Goal: Information Seeking & Learning: Check status

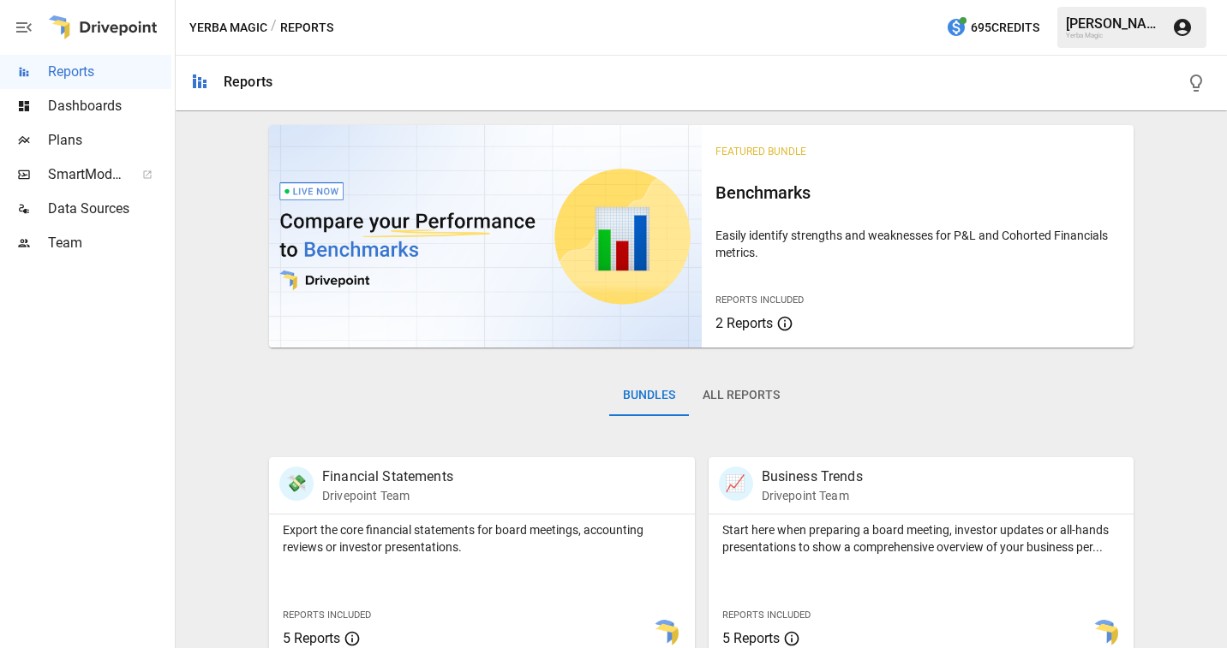
click at [56, 110] on span "Dashboards" at bounding box center [109, 106] width 123 height 21
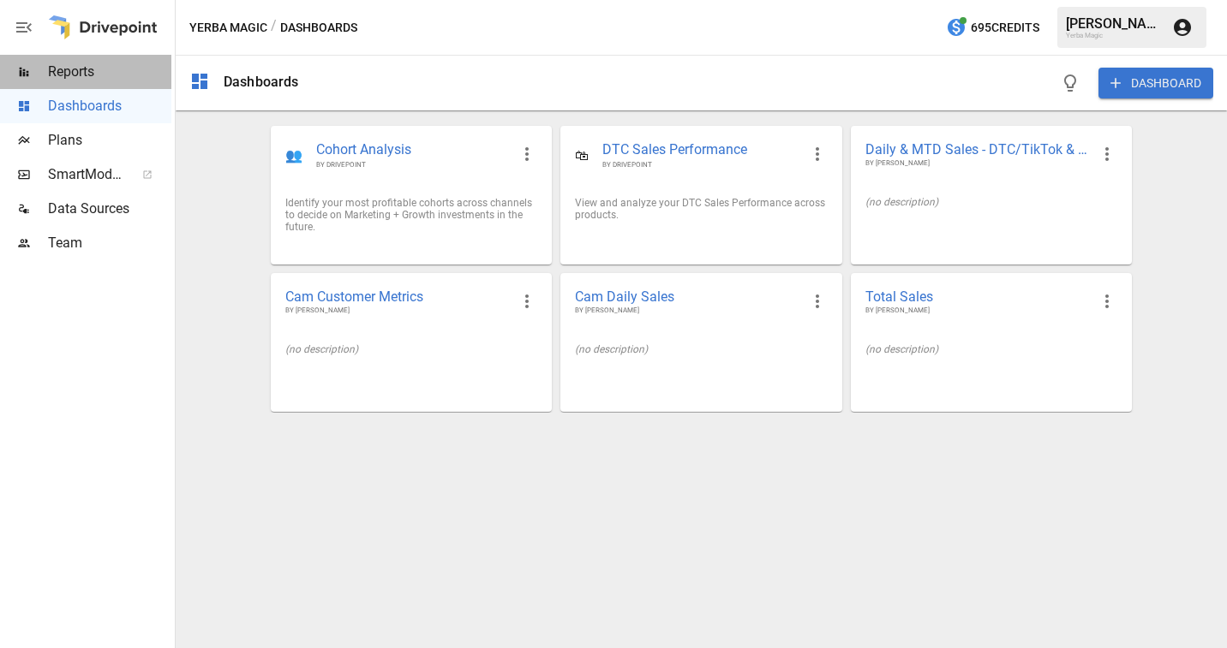
click at [98, 68] on span "Reports" at bounding box center [109, 72] width 123 height 21
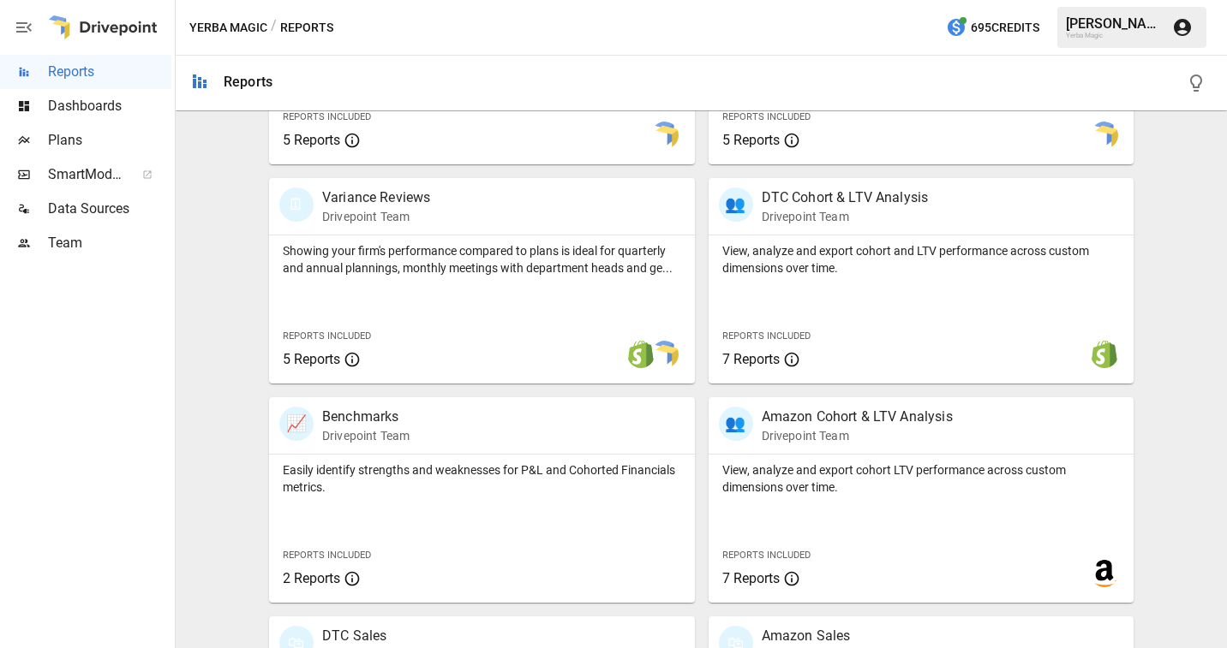
scroll to position [655, 0]
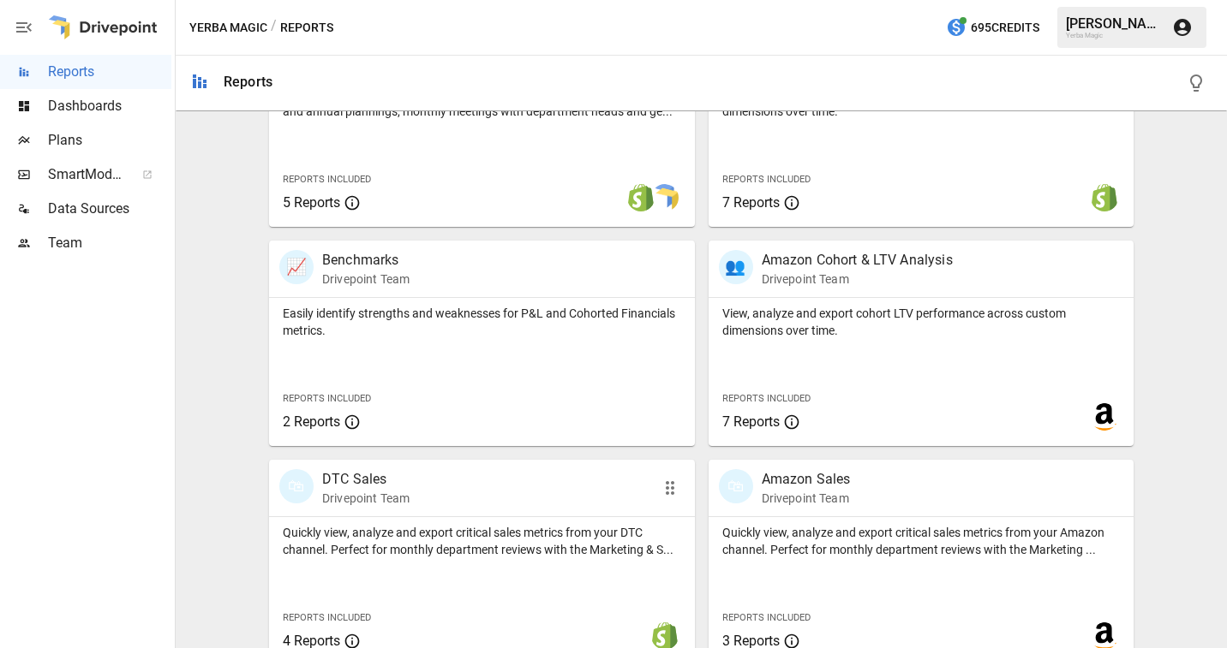
click at [440, 511] on div "🛍 DTC Sales Drivepoint Team" at bounding box center [482, 488] width 426 height 57
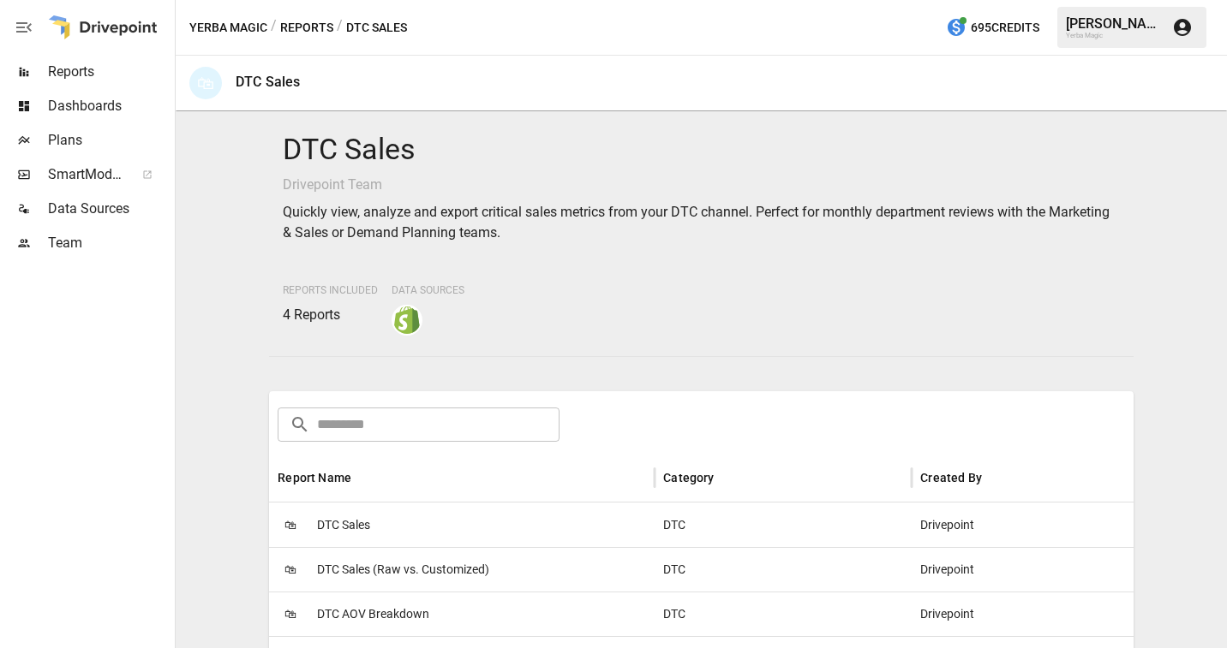
scroll to position [239, 0]
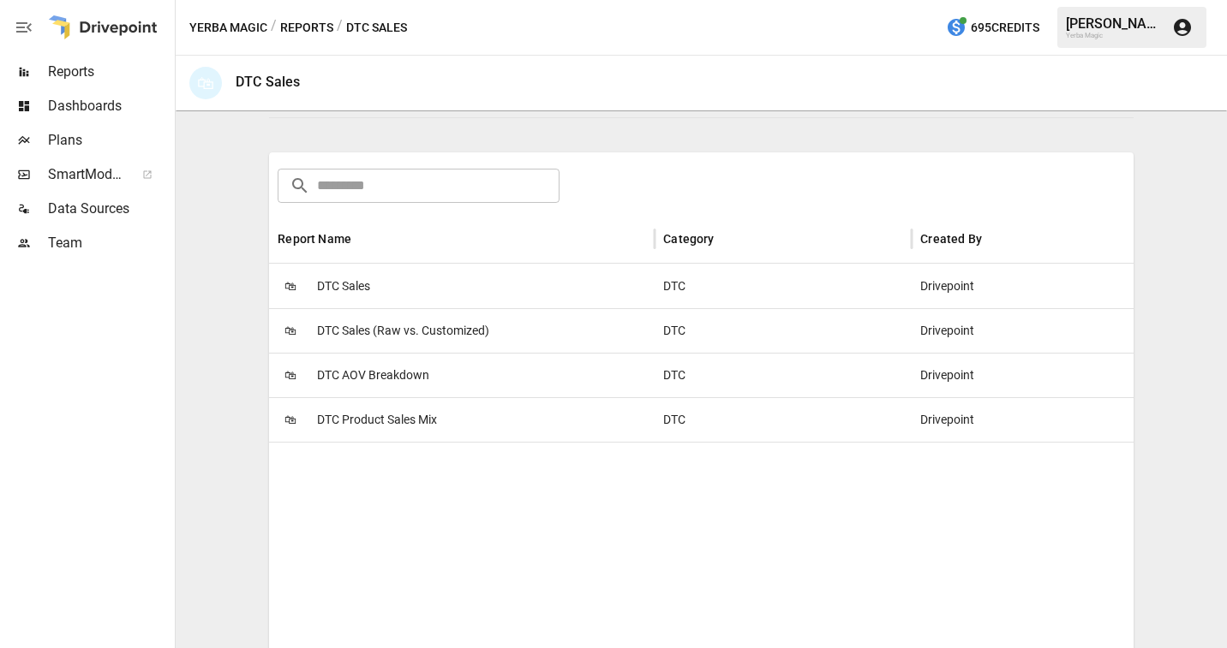
click at [342, 293] on span "DTC Sales" at bounding box center [343, 287] width 53 height 44
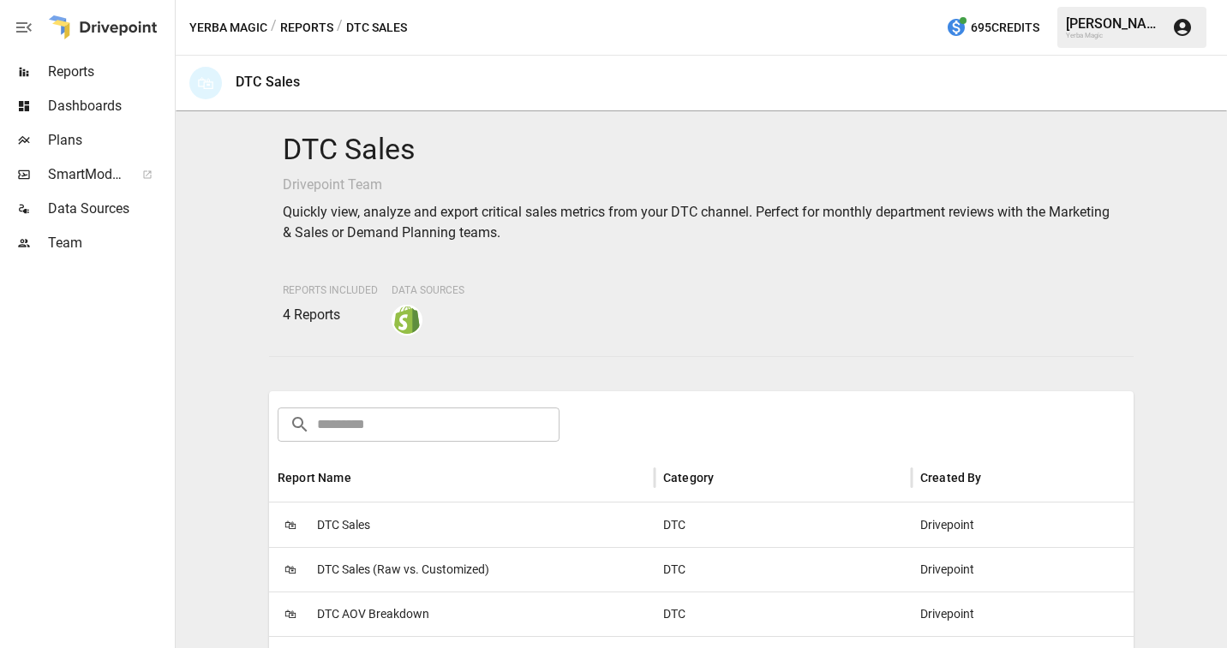
scroll to position [173, 0]
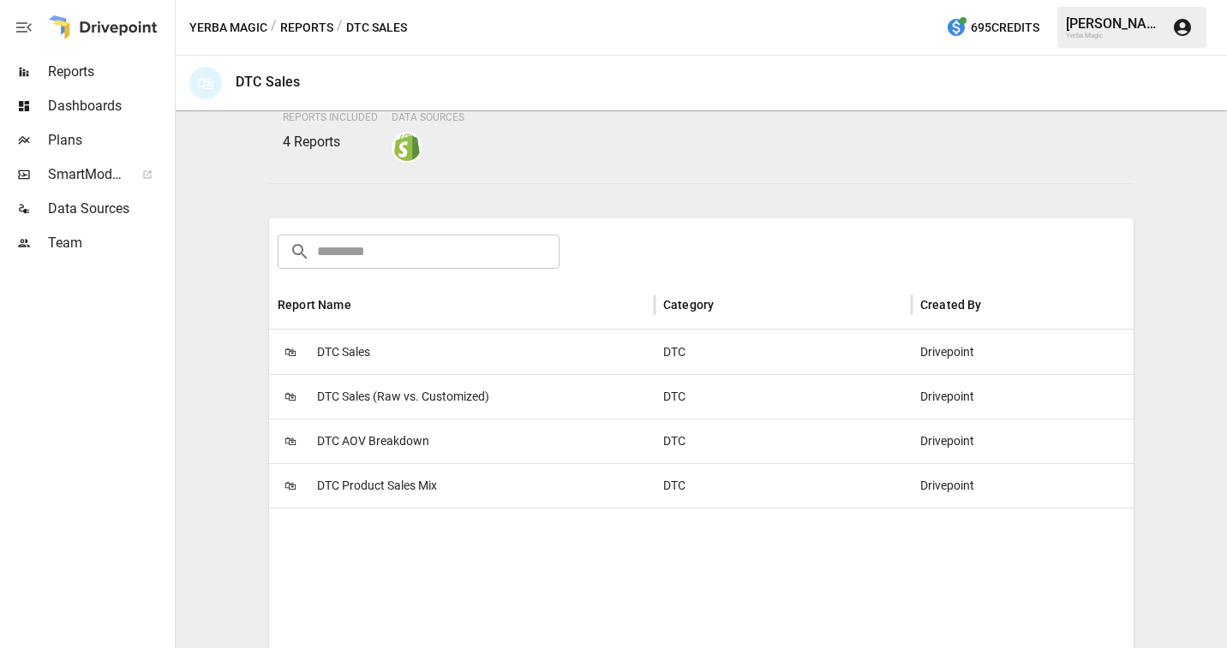
click at [437, 484] on span "DTC Product Sales Mix" at bounding box center [377, 486] width 120 height 44
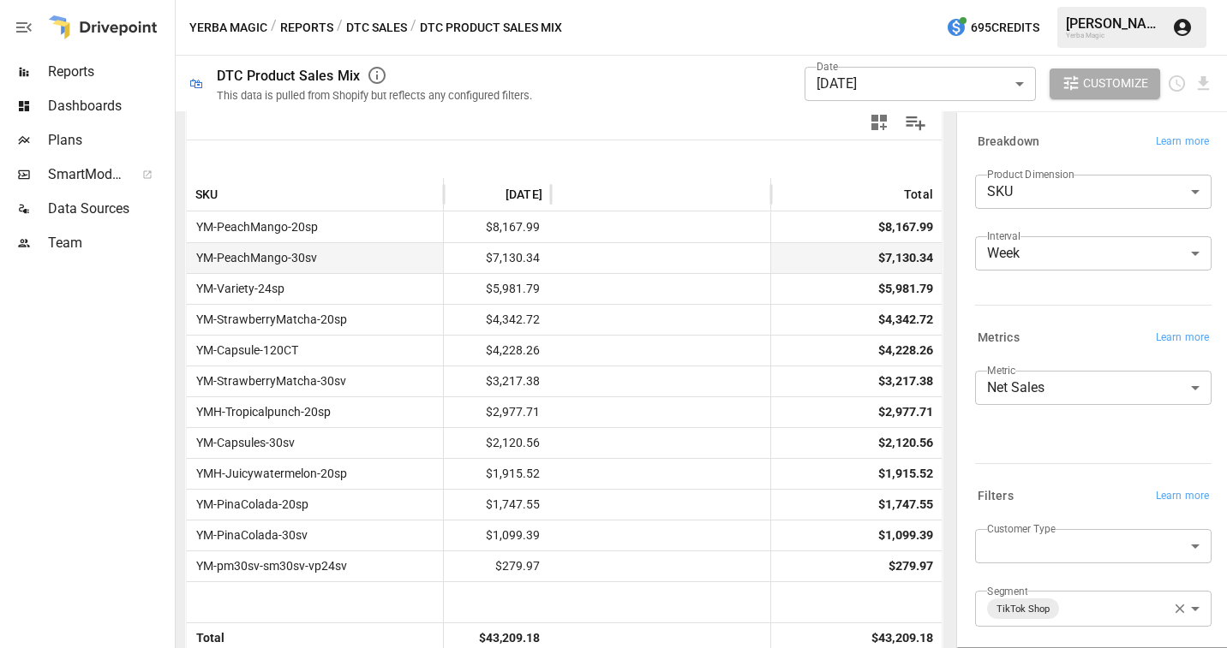
scroll to position [391, 0]
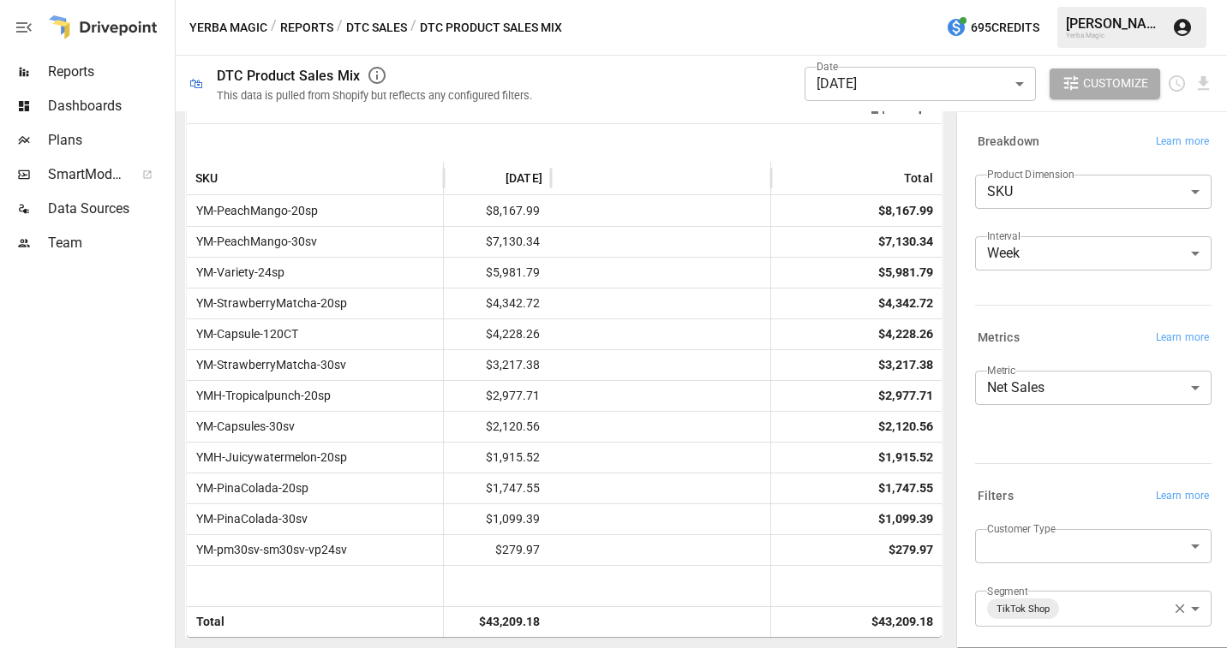
click at [943, 0] on body "Reports Dashboards Plans SmartModel ™ Data Sources Team Yerba Magic / Reports /…" at bounding box center [613, 0] width 1227 height 0
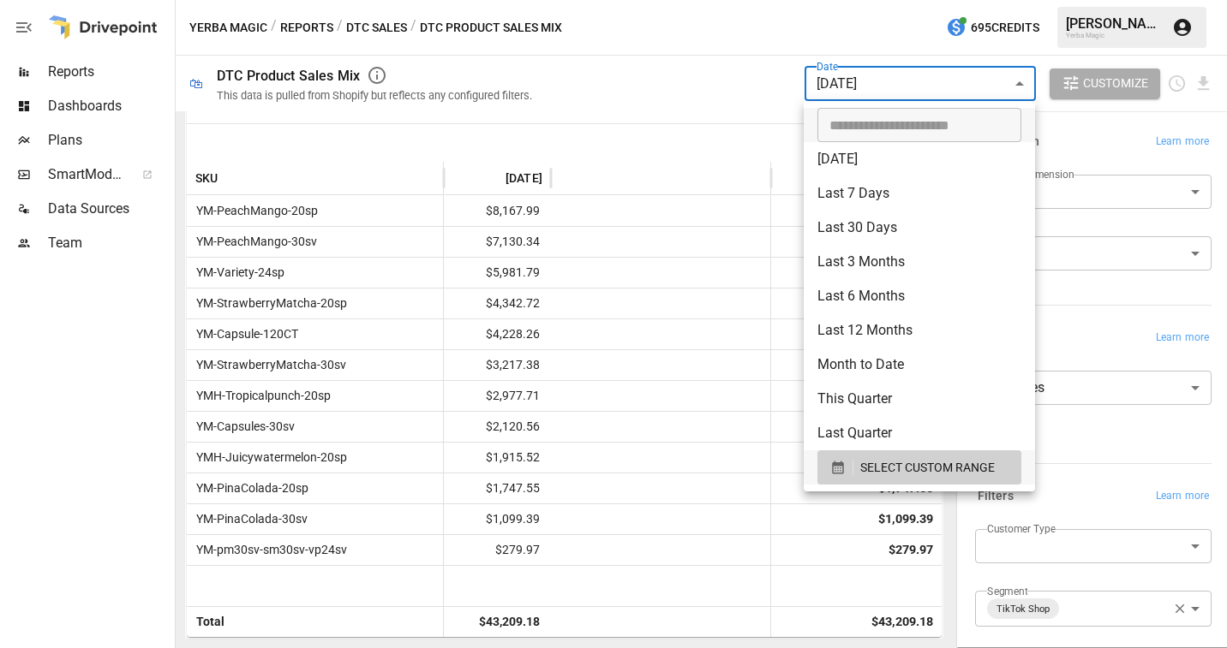
click at [910, 197] on li "Last 7 Days" at bounding box center [919, 193] width 231 height 34
type input "**********"
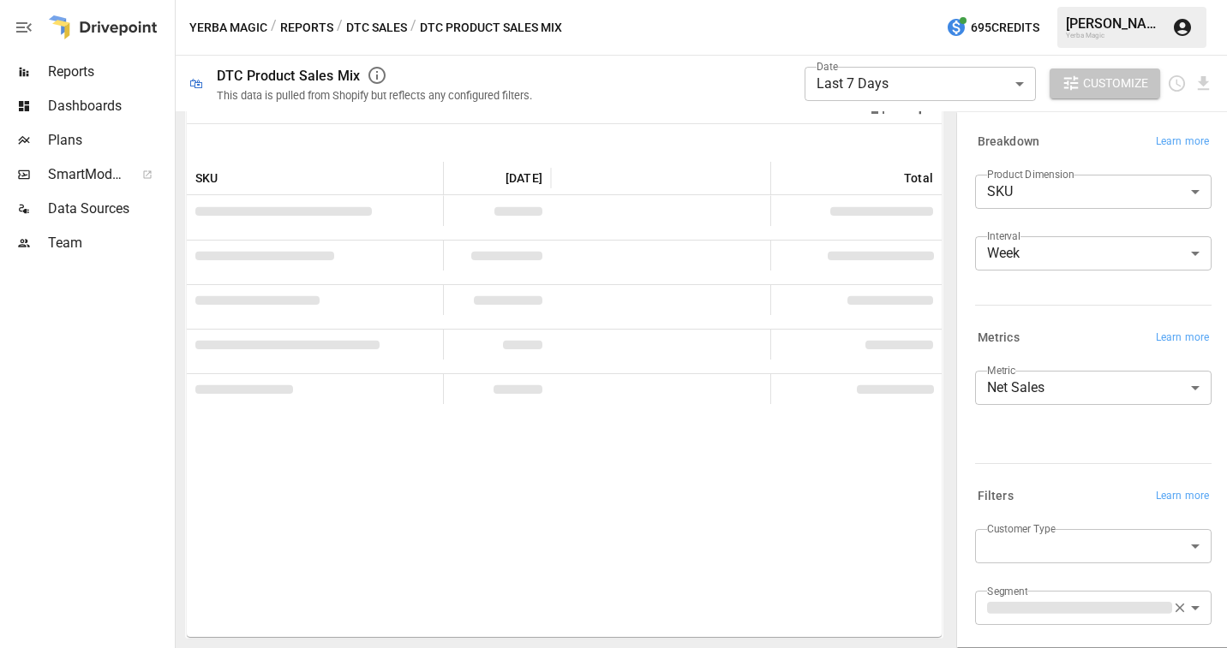
click at [1115, 87] on span "Customize" at bounding box center [1115, 83] width 65 height 21
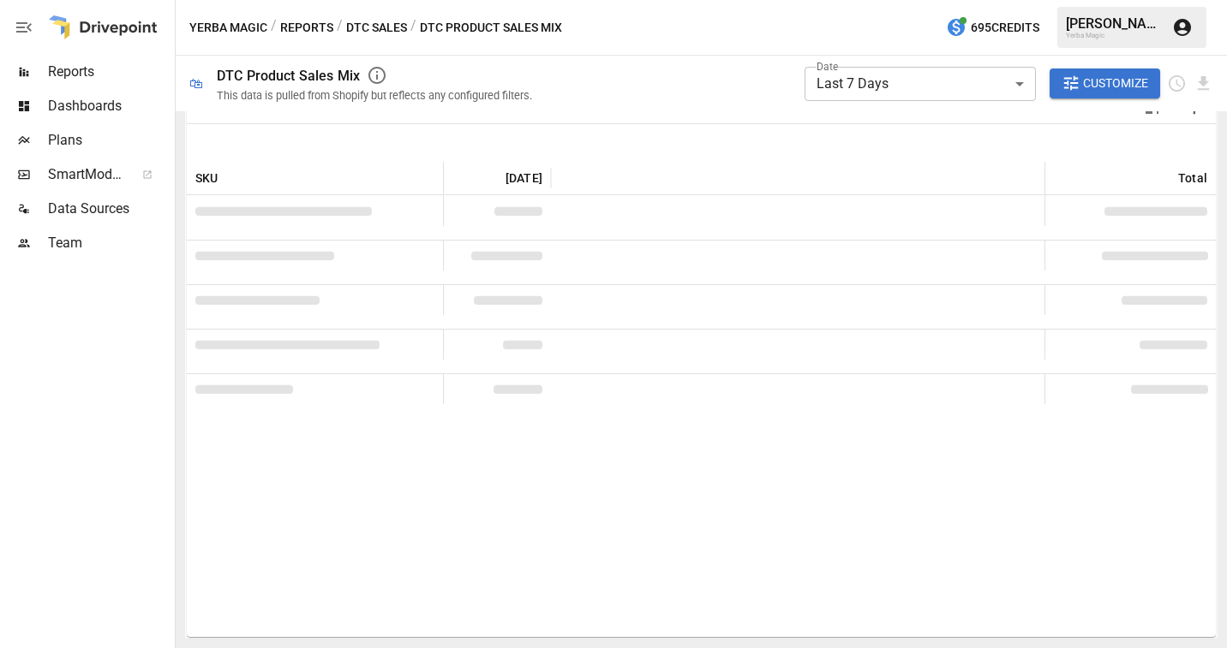
click at [1084, 87] on span "Customize" at bounding box center [1115, 83] width 65 height 21
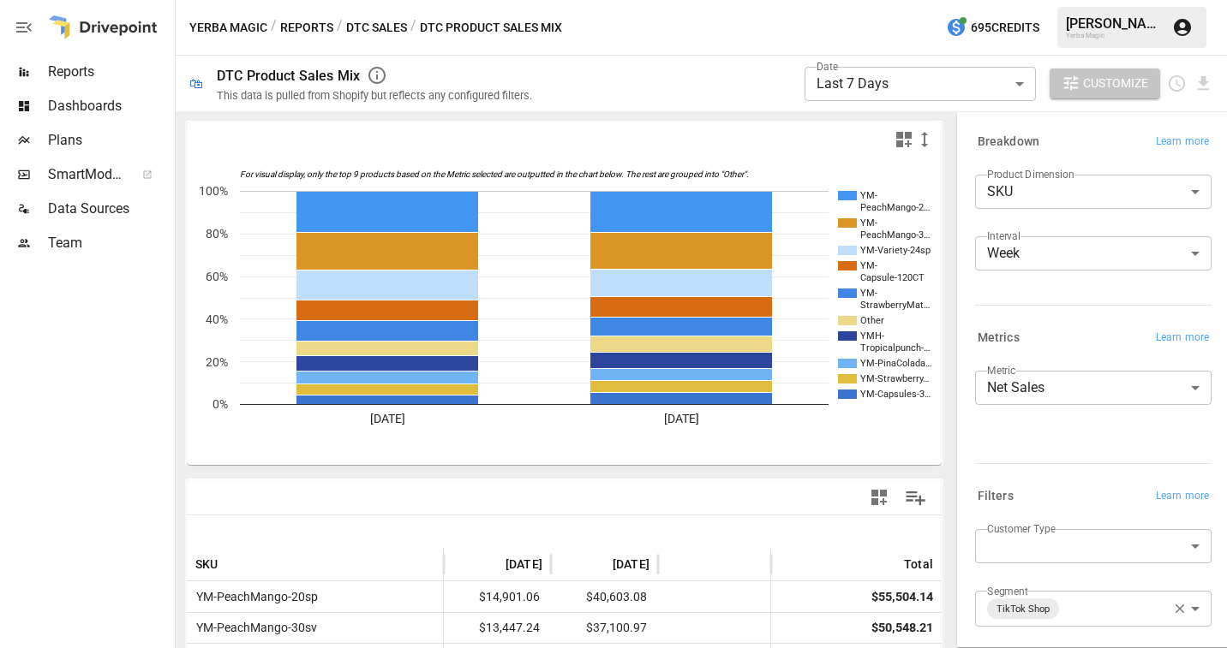
click at [1113, 86] on span "Customize" at bounding box center [1115, 83] width 65 height 21
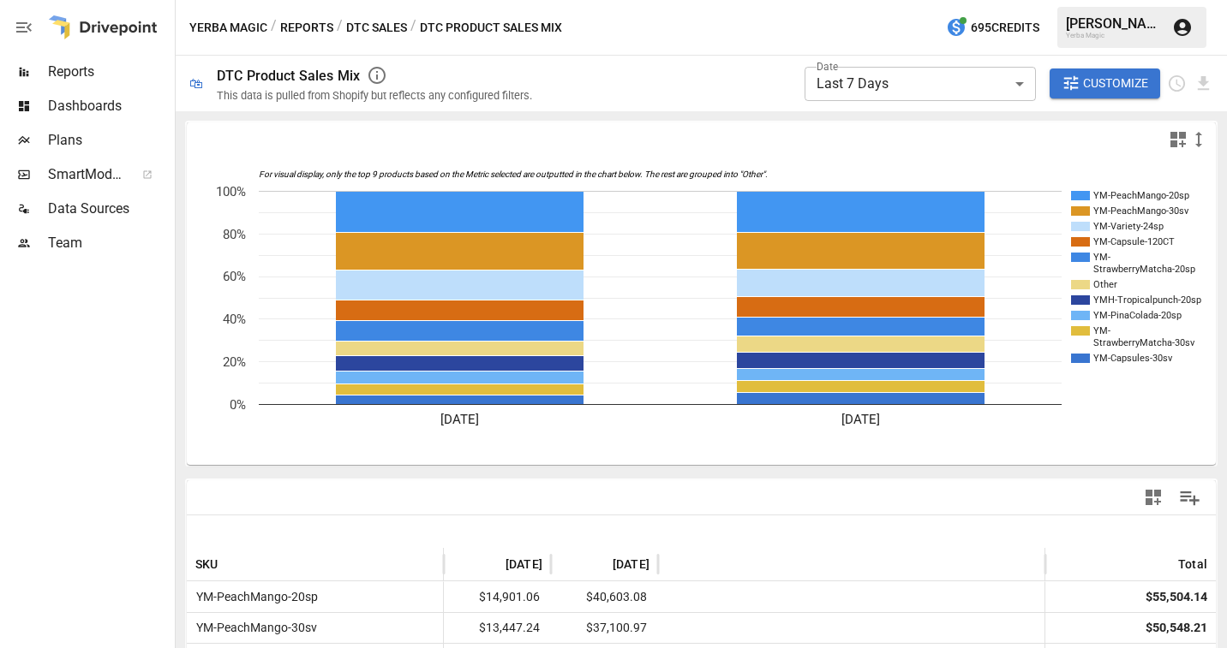
click at [992, 0] on body "**********" at bounding box center [613, 0] width 1227 height 0
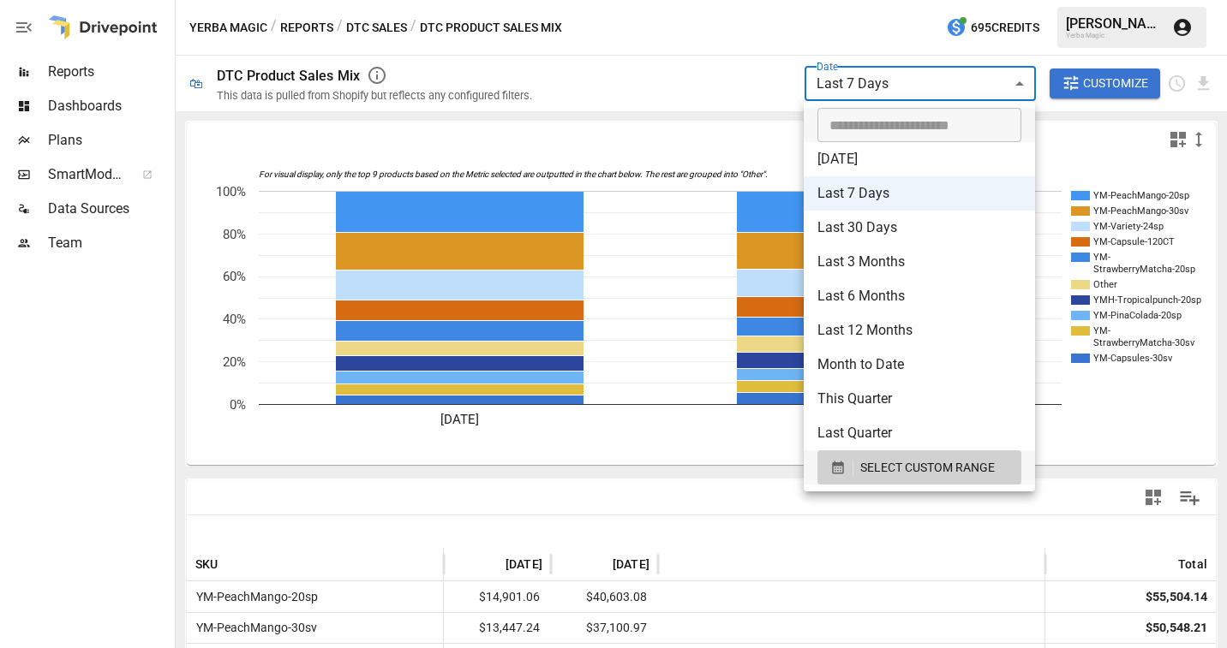
click at [728, 71] on div at bounding box center [613, 324] width 1227 height 648
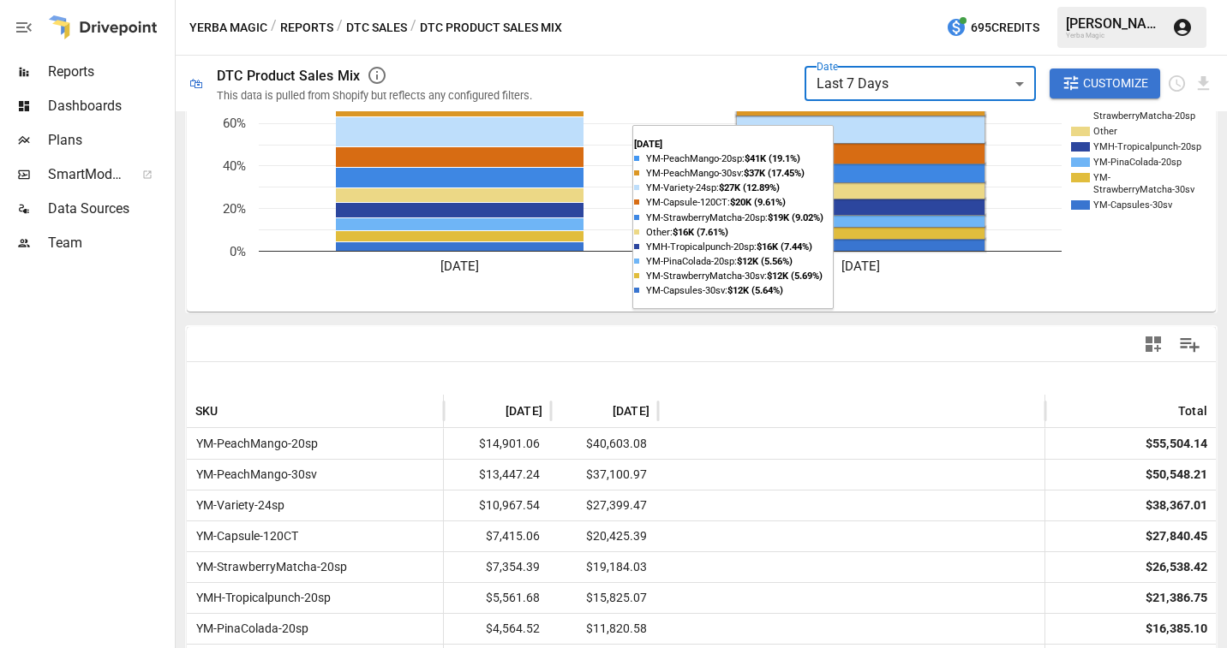
scroll to position [199, 0]
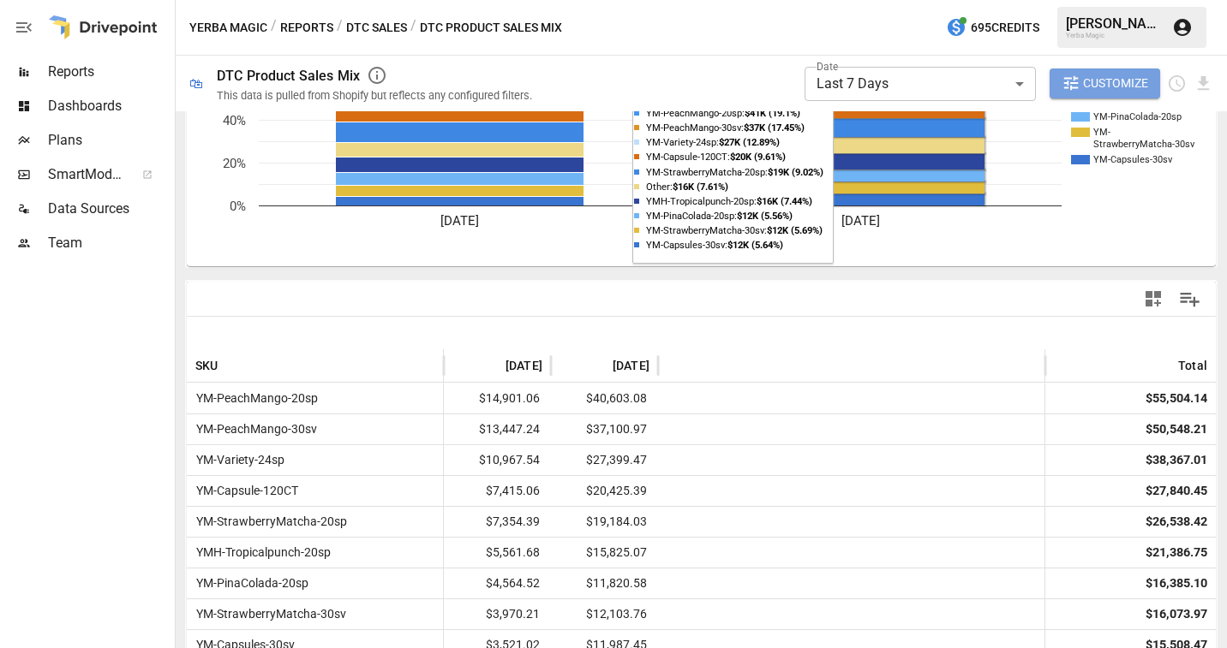
click at [1103, 88] on span "Customize" at bounding box center [1115, 83] width 65 height 21
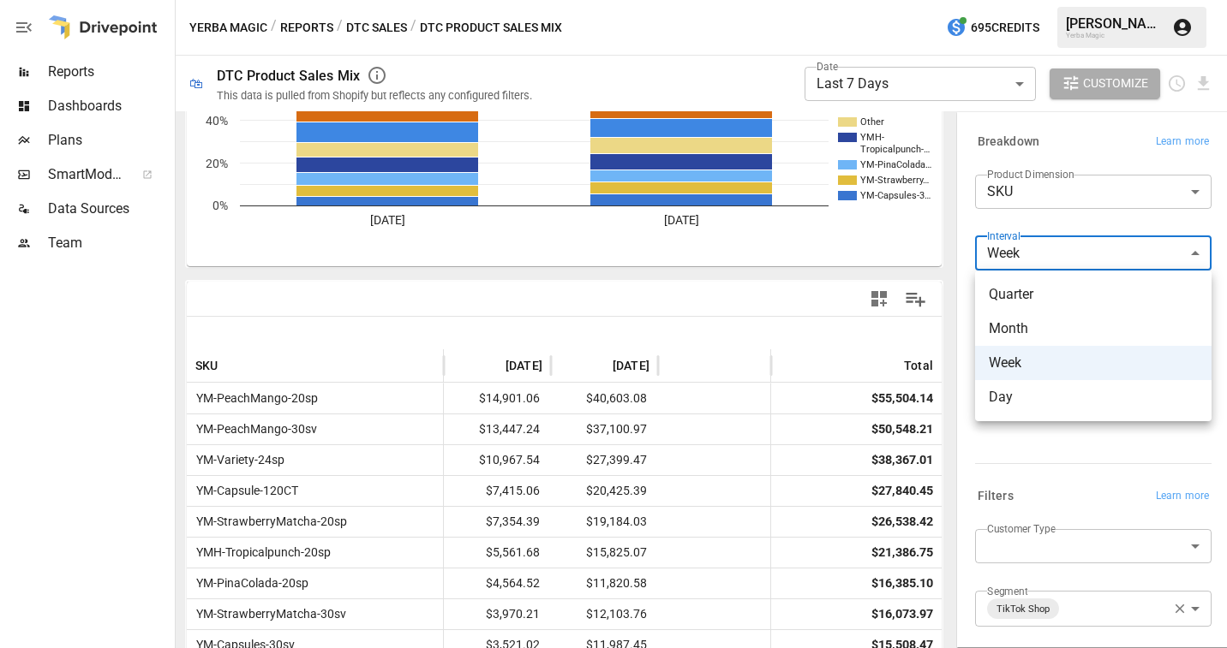
click at [1095, 0] on body "**********" at bounding box center [613, 0] width 1227 height 0
click at [1054, 401] on span "Day" at bounding box center [1093, 397] width 209 height 21
type input "***"
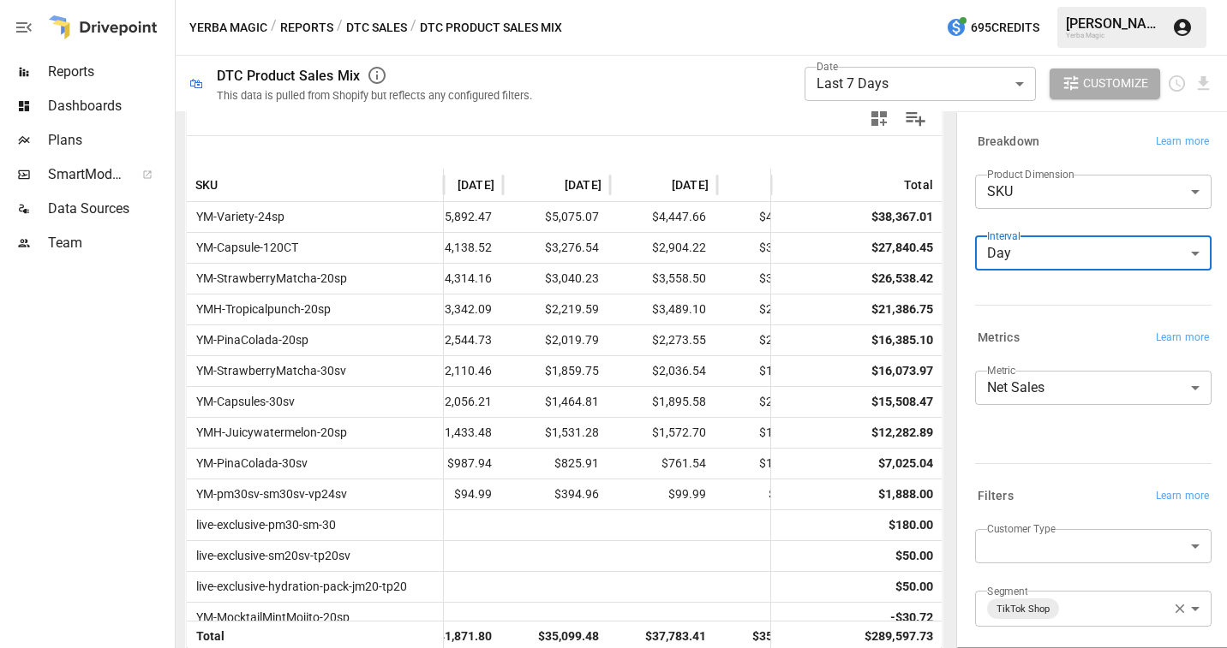
scroll to position [63, 0]
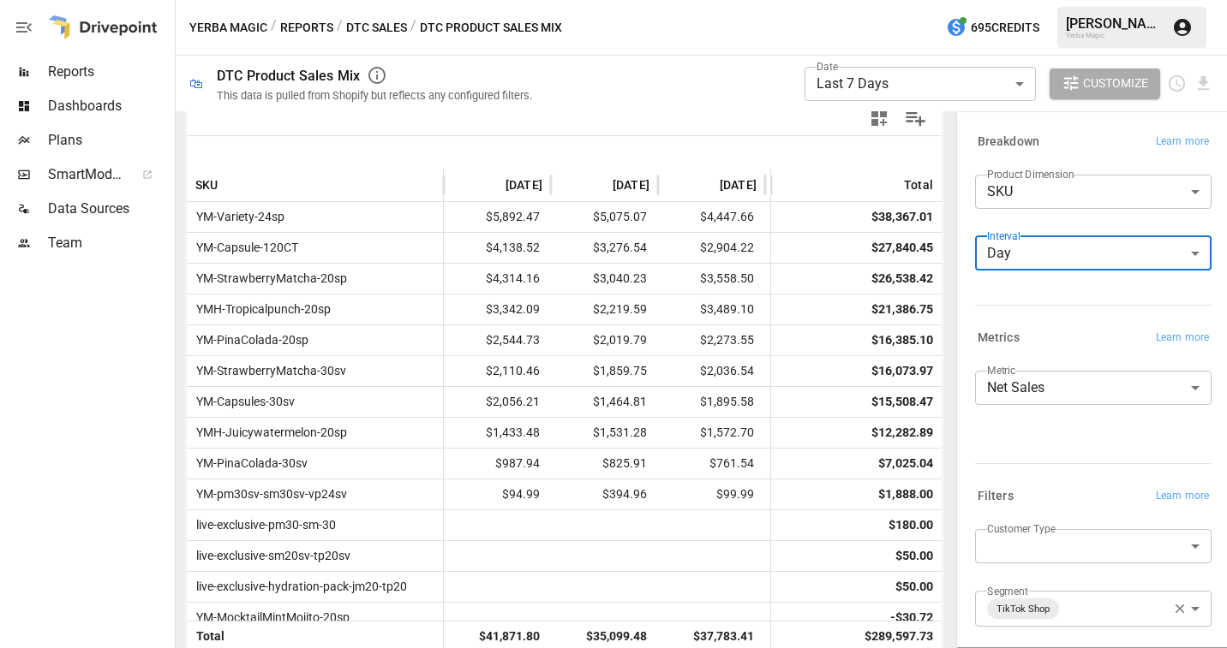
click at [937, 0] on body "**********" at bounding box center [613, 0] width 1227 height 0
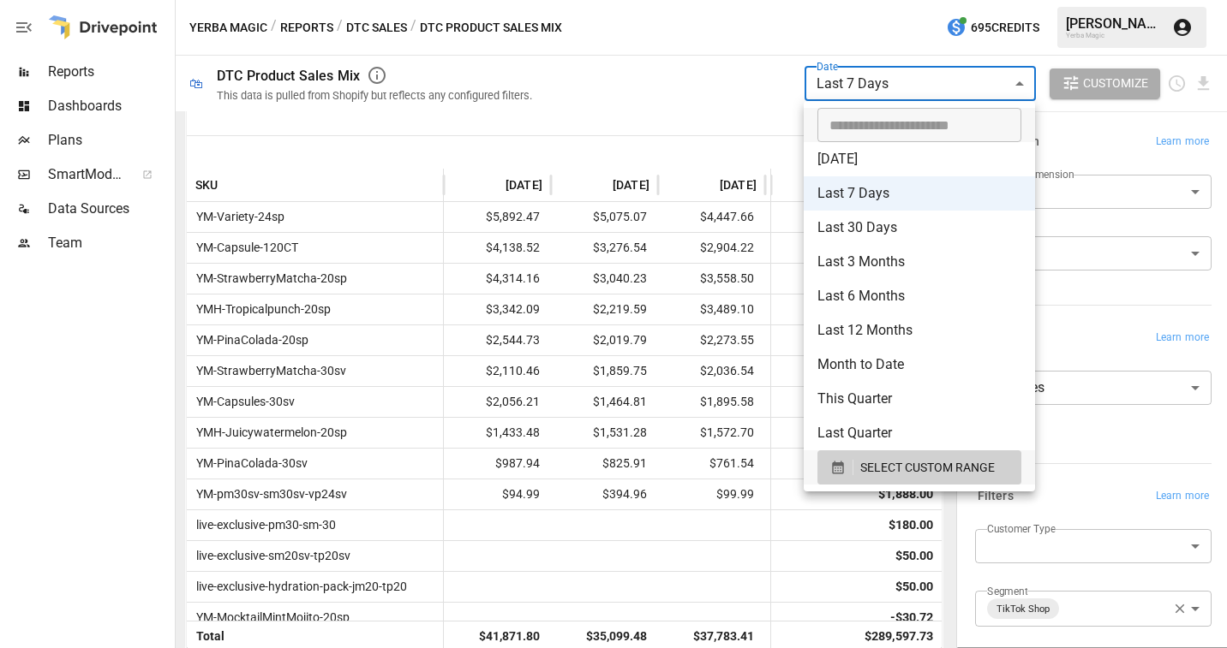
click at [912, 236] on li "Last 30 Days" at bounding box center [919, 228] width 231 height 34
type input "**********"
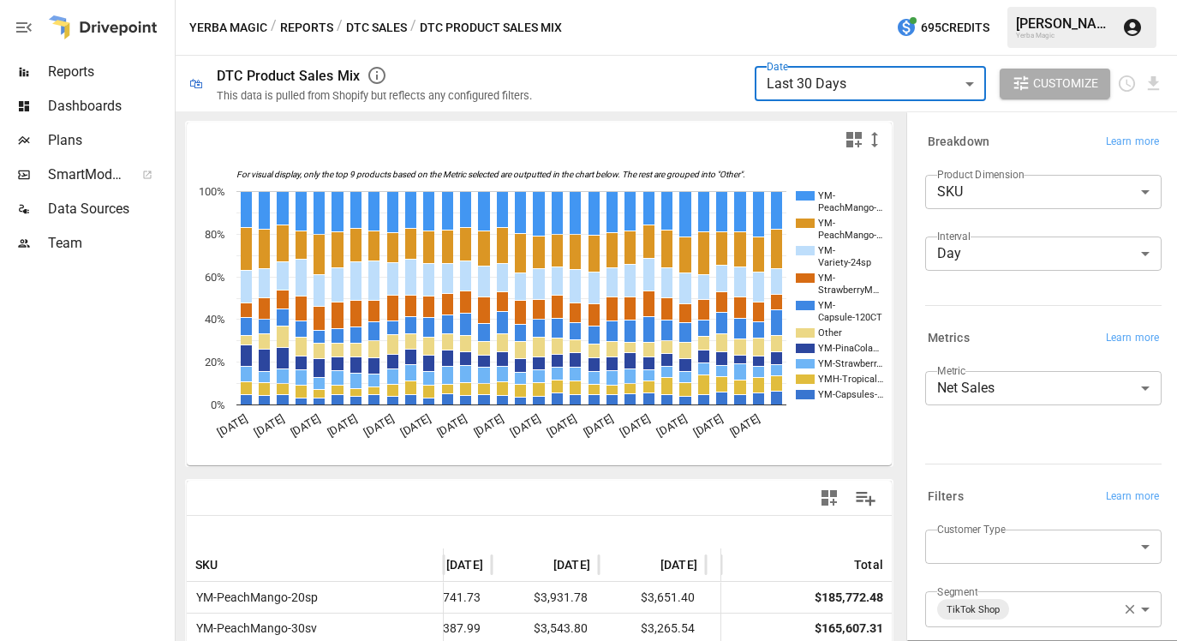
click at [854, 146] on icon "button" at bounding box center [854, 139] width 21 height 21
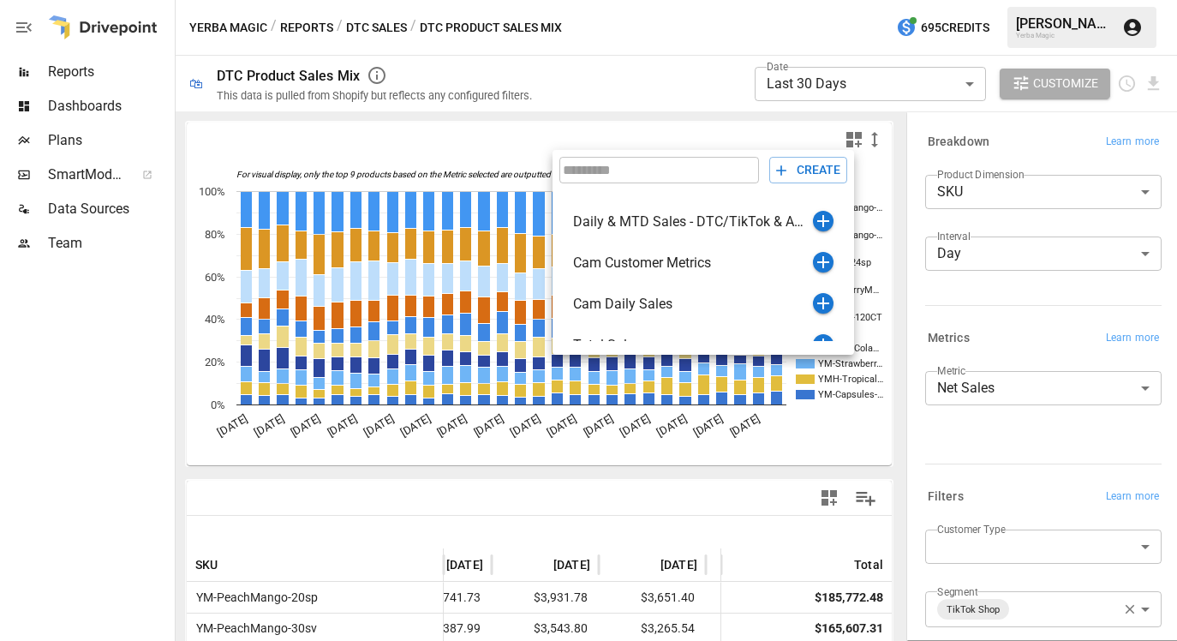
click at [777, 138] on div at bounding box center [588, 320] width 1177 height 641
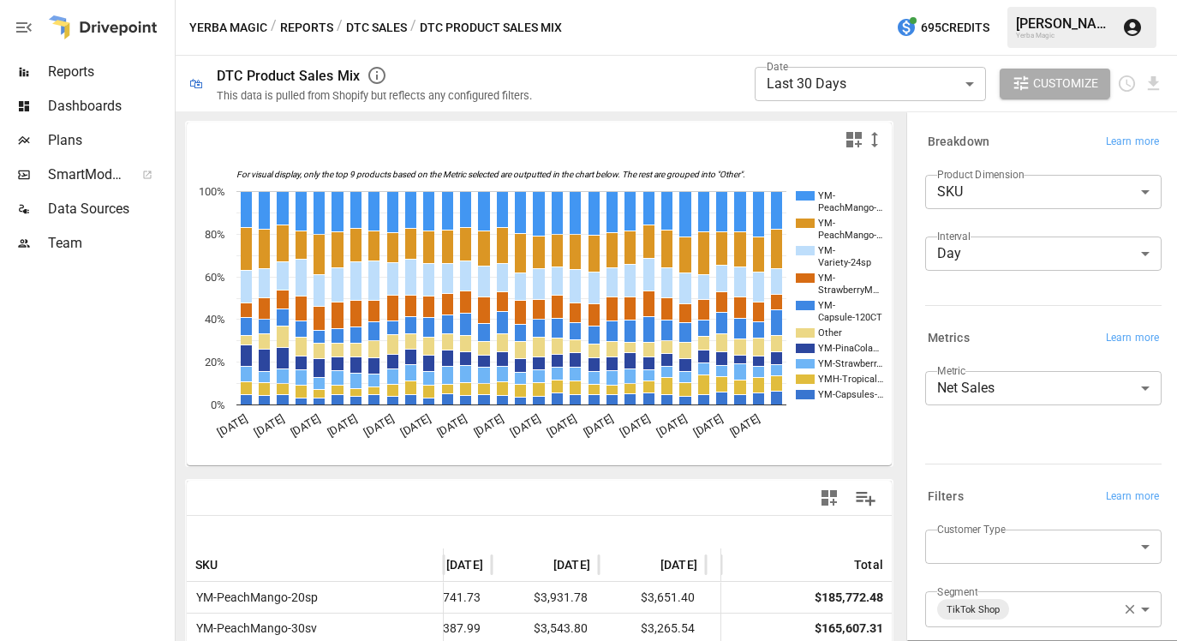
click at [1041, 0] on body "**********" at bounding box center [588, 0] width 1177 height 0
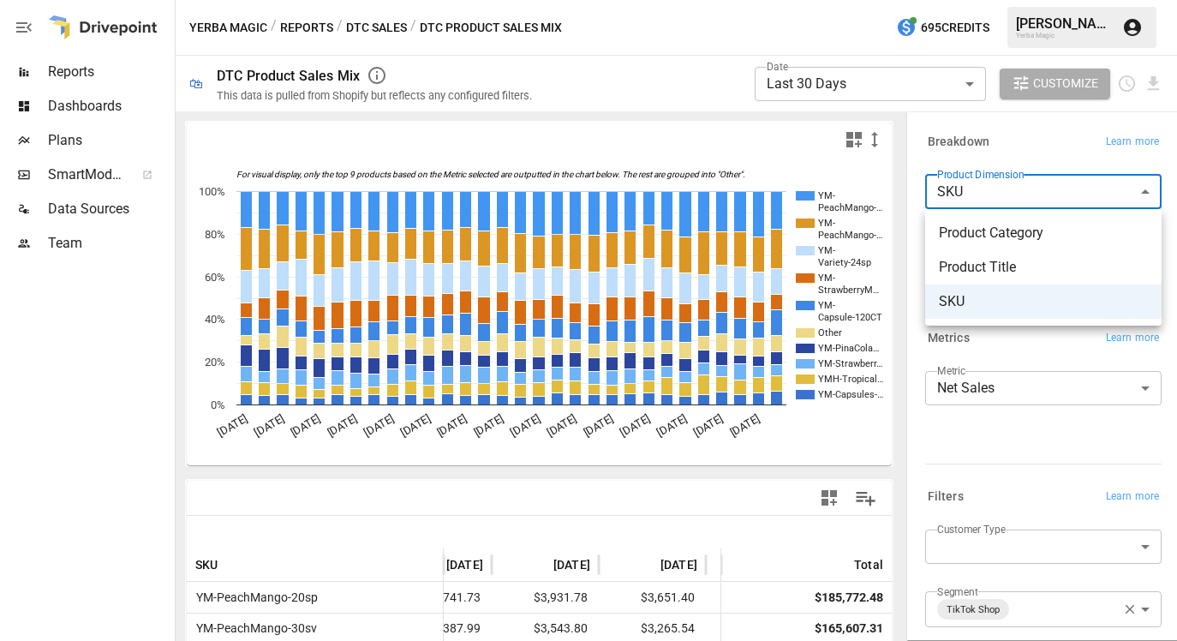
click at [1034, 157] on div at bounding box center [588, 320] width 1177 height 641
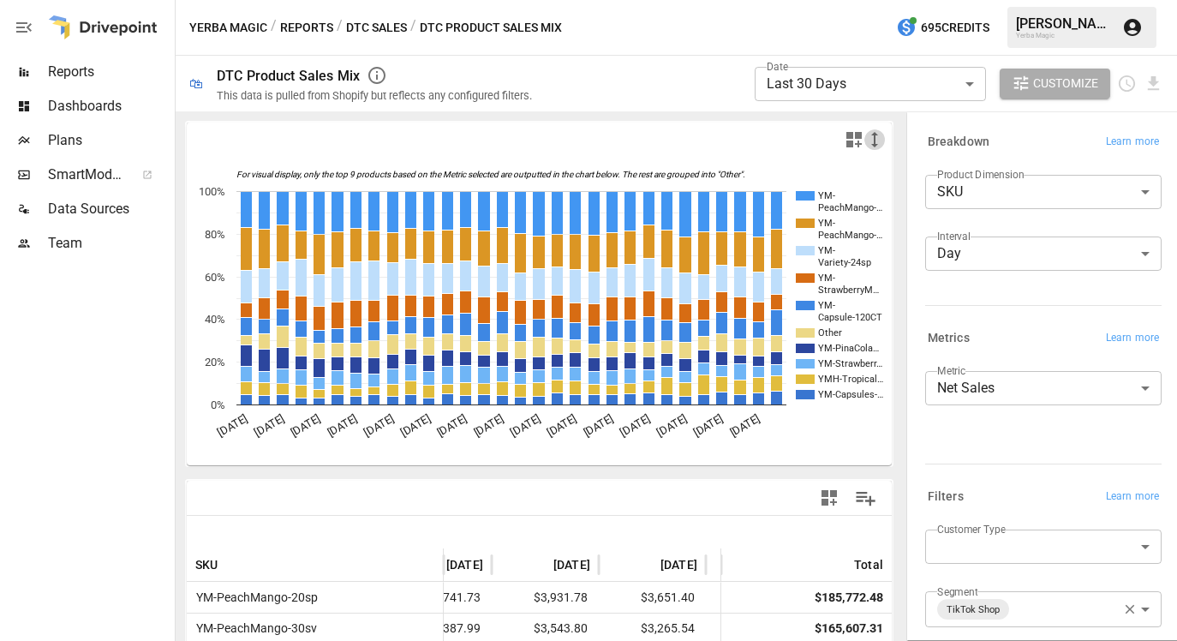
click at [873, 134] on icon "button" at bounding box center [874, 139] width 7 height 15
click at [911, 200] on li "Medium" at bounding box center [902, 208] width 77 height 34
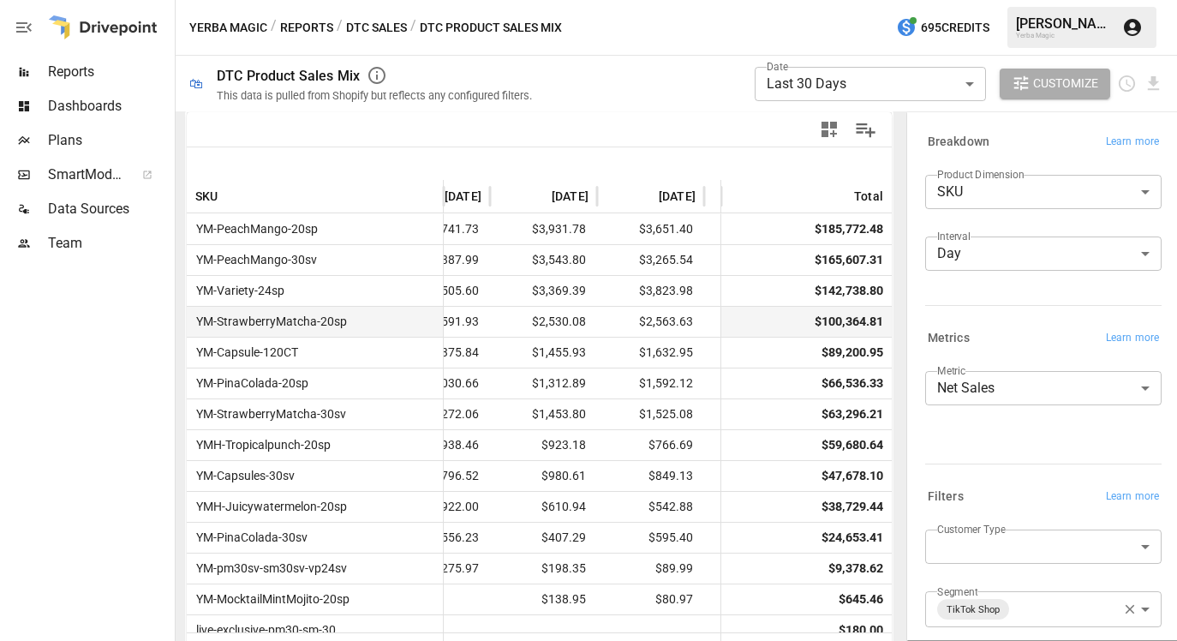
scroll to position [573, 0]
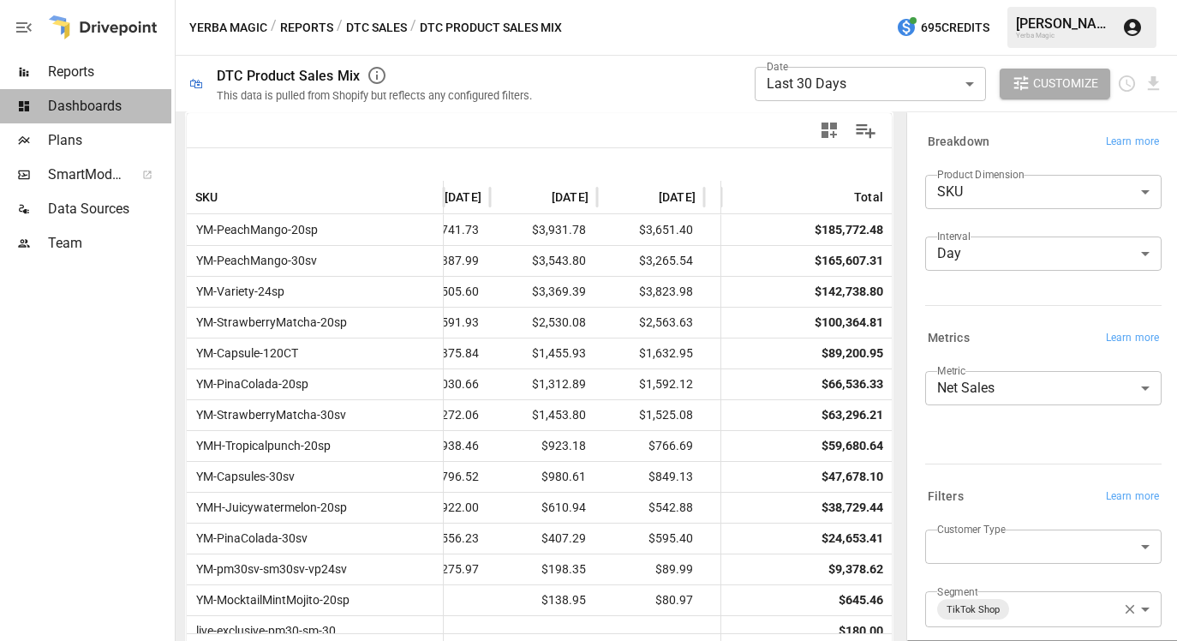
click at [129, 101] on span "Dashboards" at bounding box center [109, 106] width 123 height 21
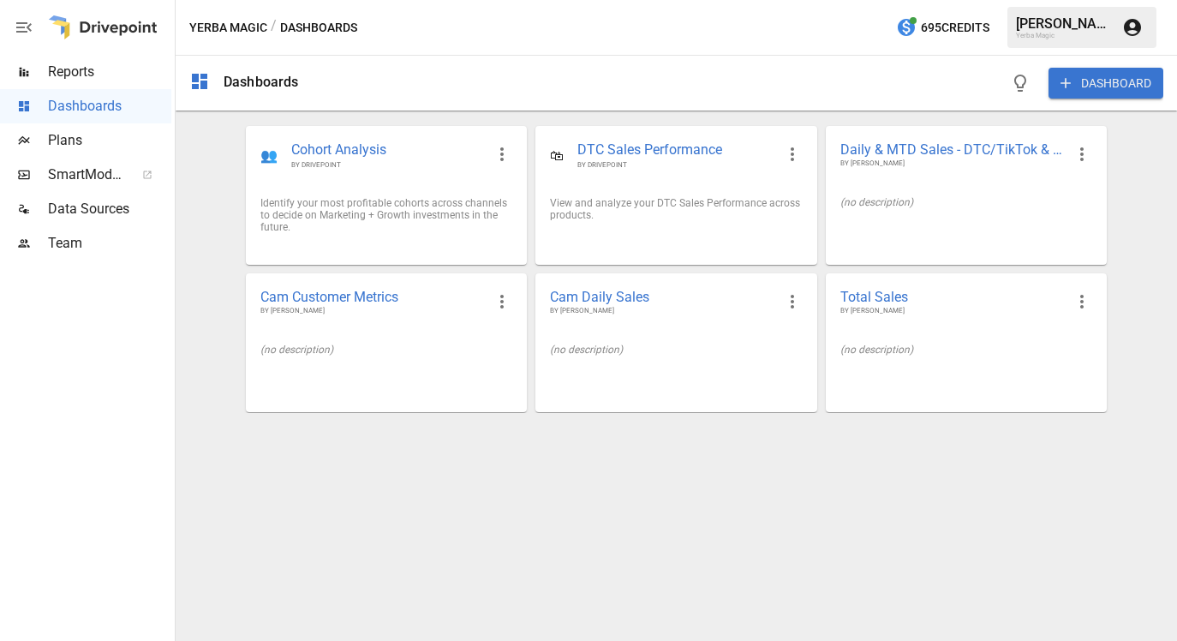
click at [110, 69] on span "Reports" at bounding box center [109, 72] width 123 height 21
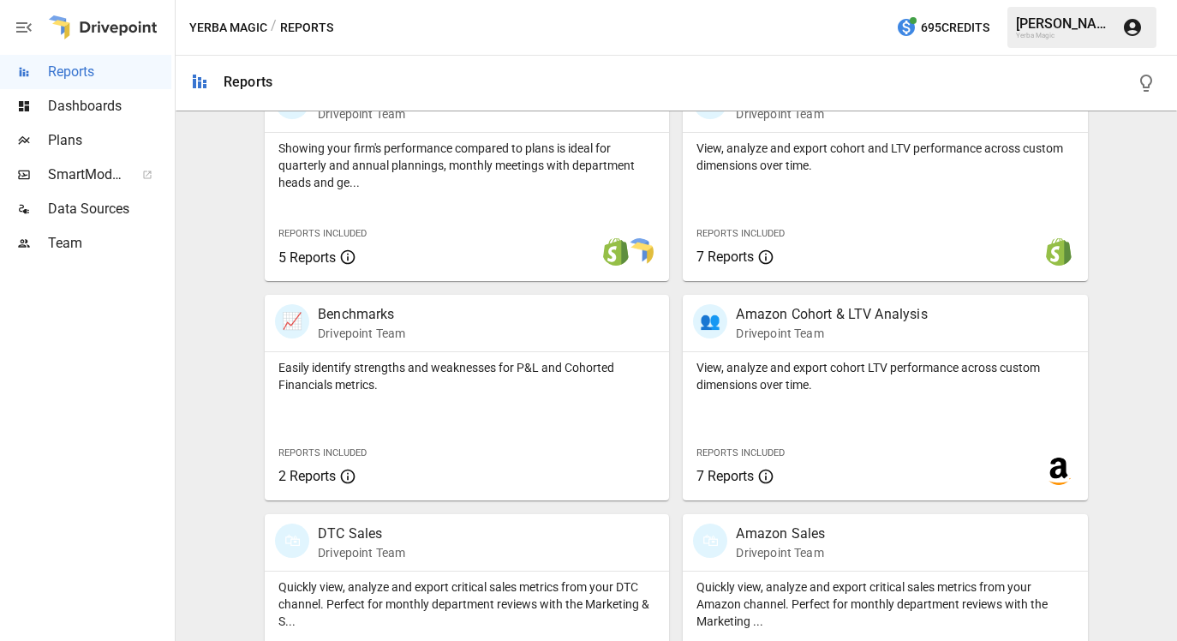
scroll to position [687, 0]
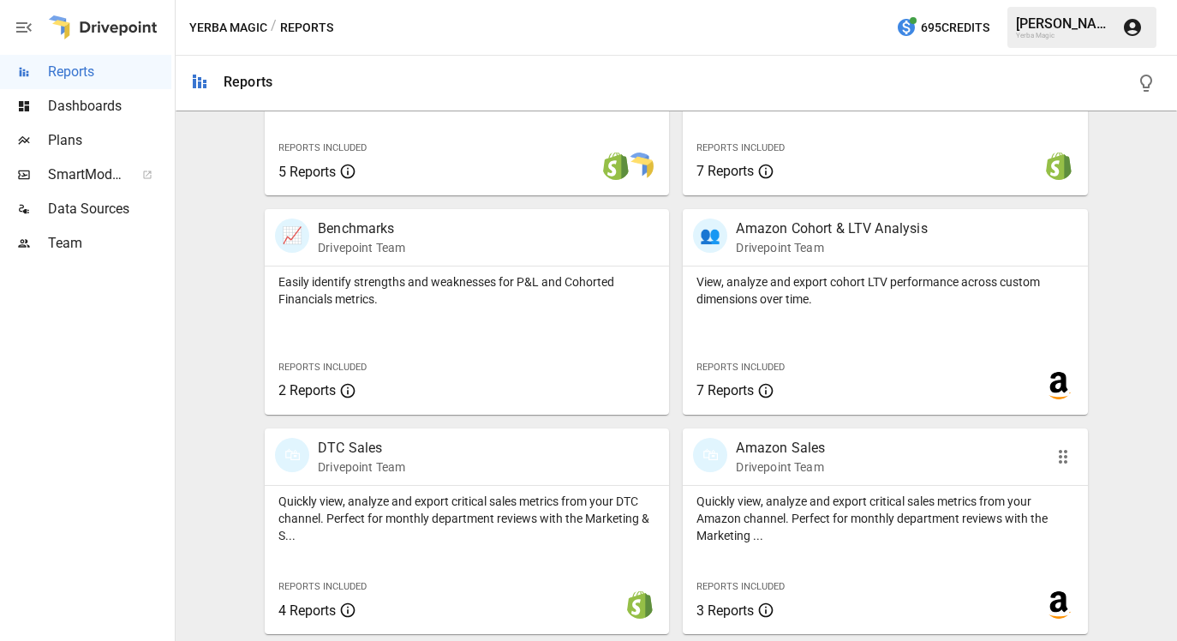
click at [829, 469] on div "🛍 Amazon Sales Drivepoint Team" at bounding box center [853, 457] width 320 height 38
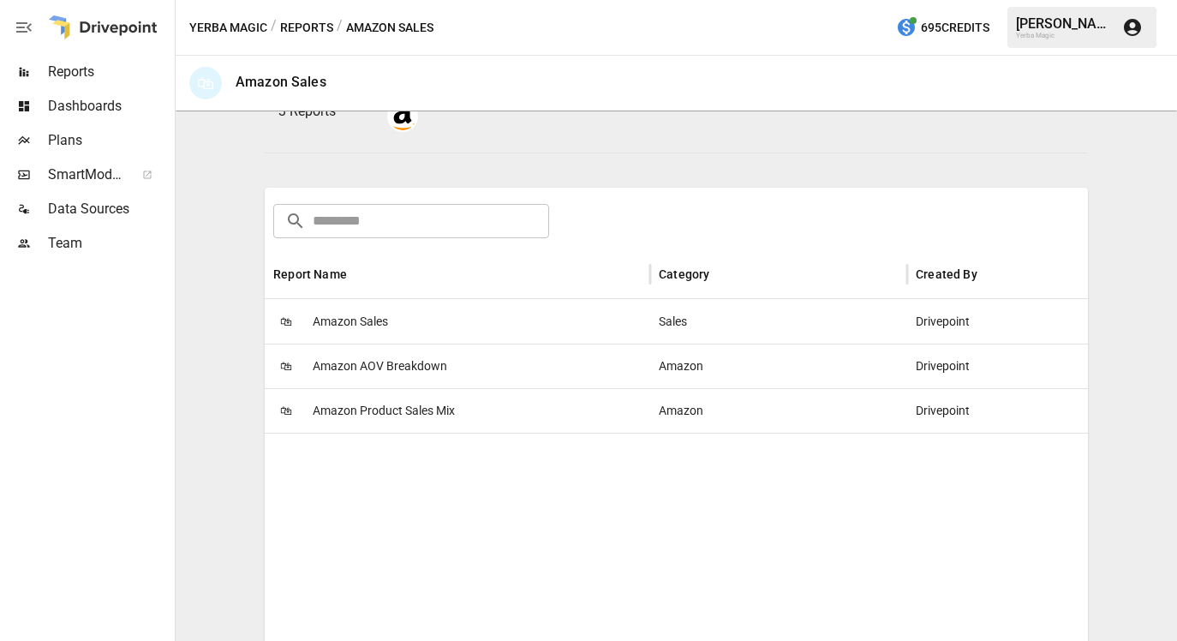
scroll to position [225, 0]
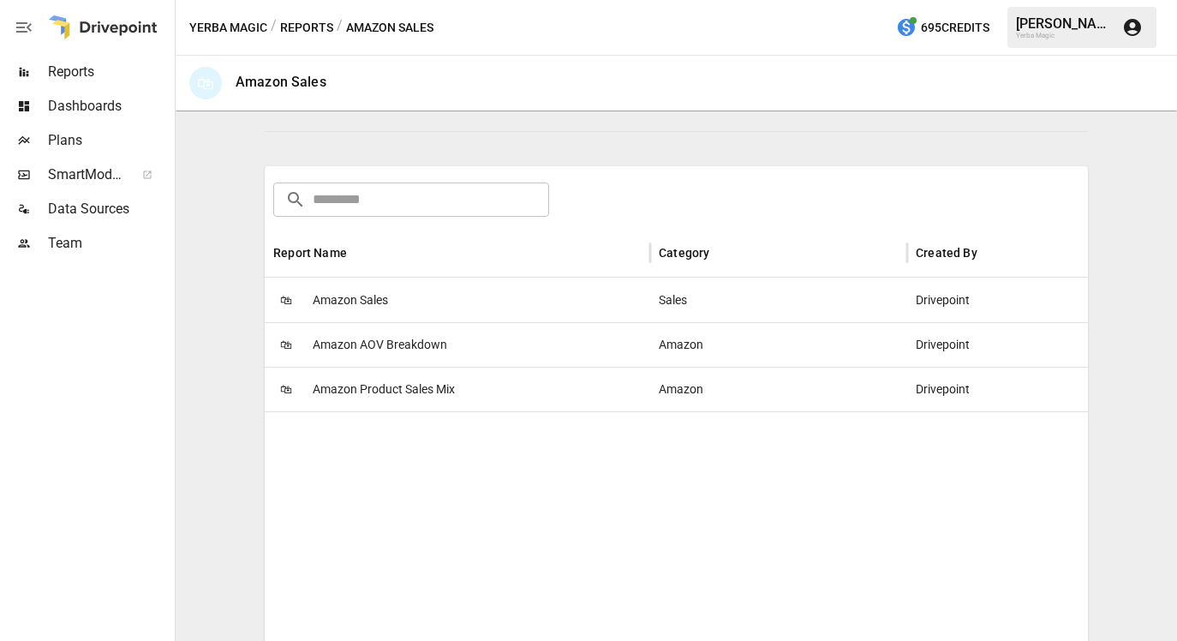
click at [427, 300] on div "🛍 Amazon Sales" at bounding box center [457, 300] width 385 height 45
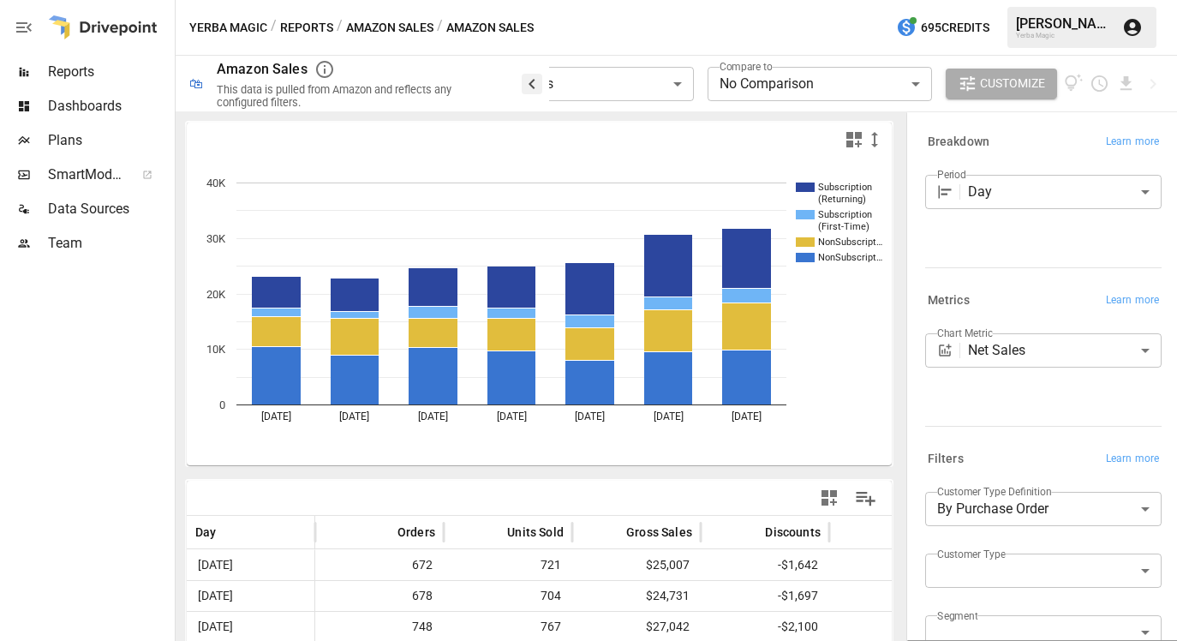
click at [534, 80] on icon "button" at bounding box center [532, 84] width 21 height 21
